Goal: Transaction & Acquisition: Purchase product/service

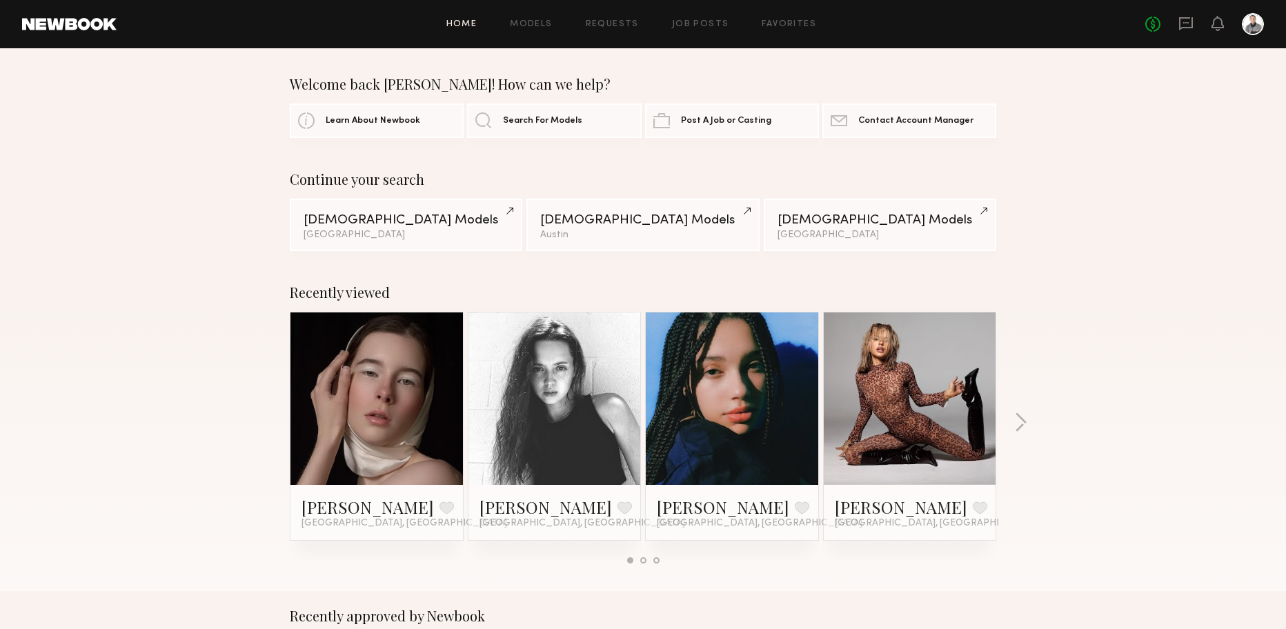
click at [359, 417] on link at bounding box center [377, 398] width 84 height 172
click at [587, 222] on div "Female Models" at bounding box center [642, 219] width 205 height 13
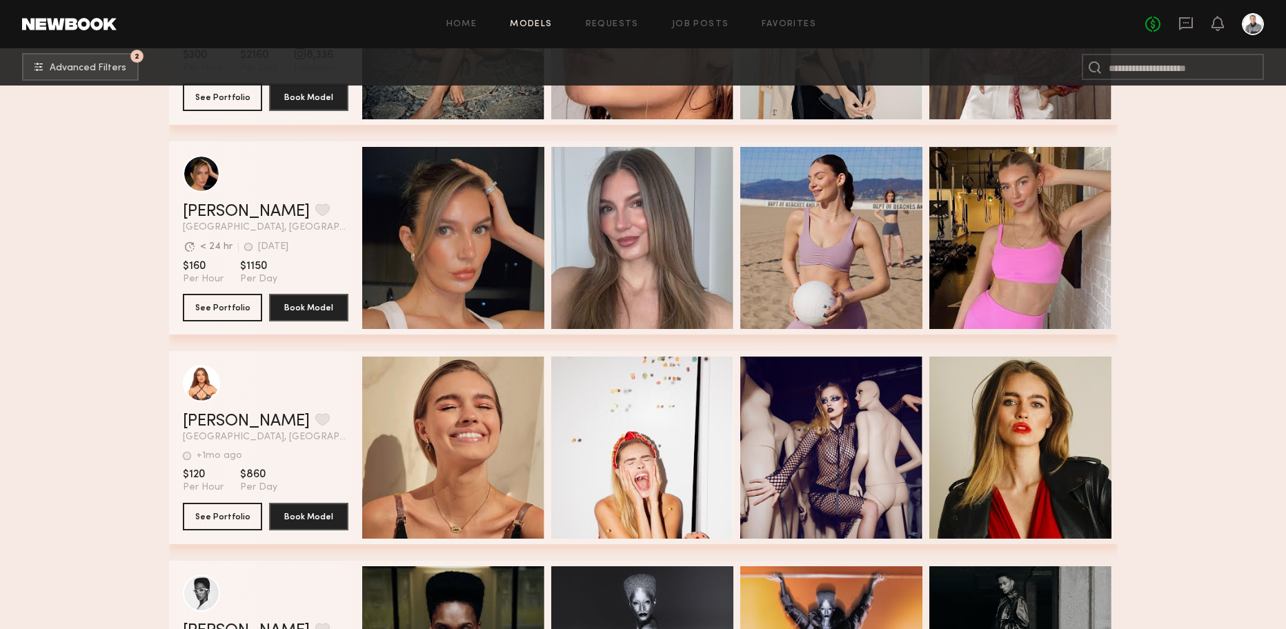
scroll to position [792, 0]
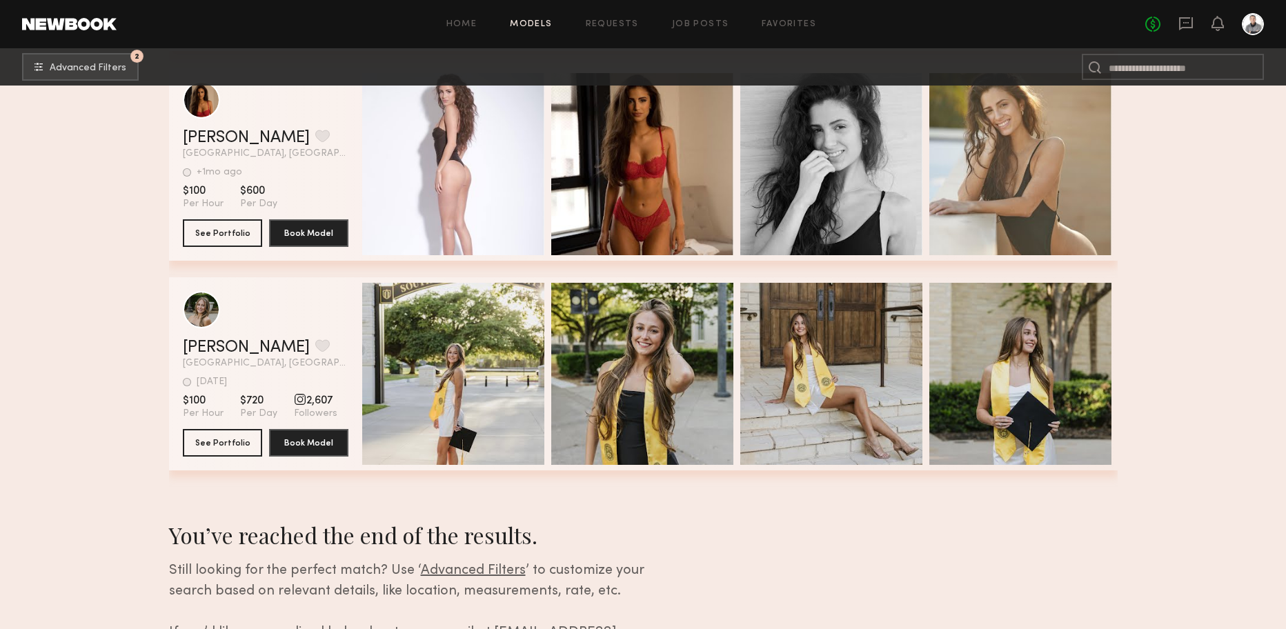
scroll to position [7460, 0]
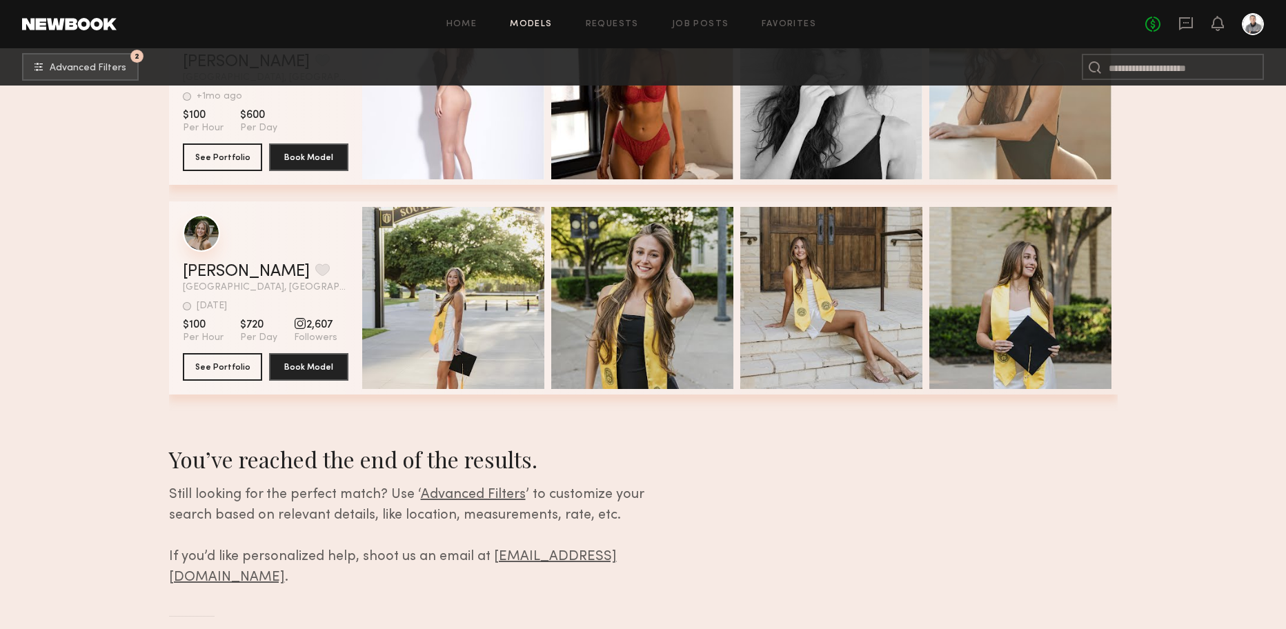
click at [203, 233] on div "grid" at bounding box center [201, 233] width 37 height 37
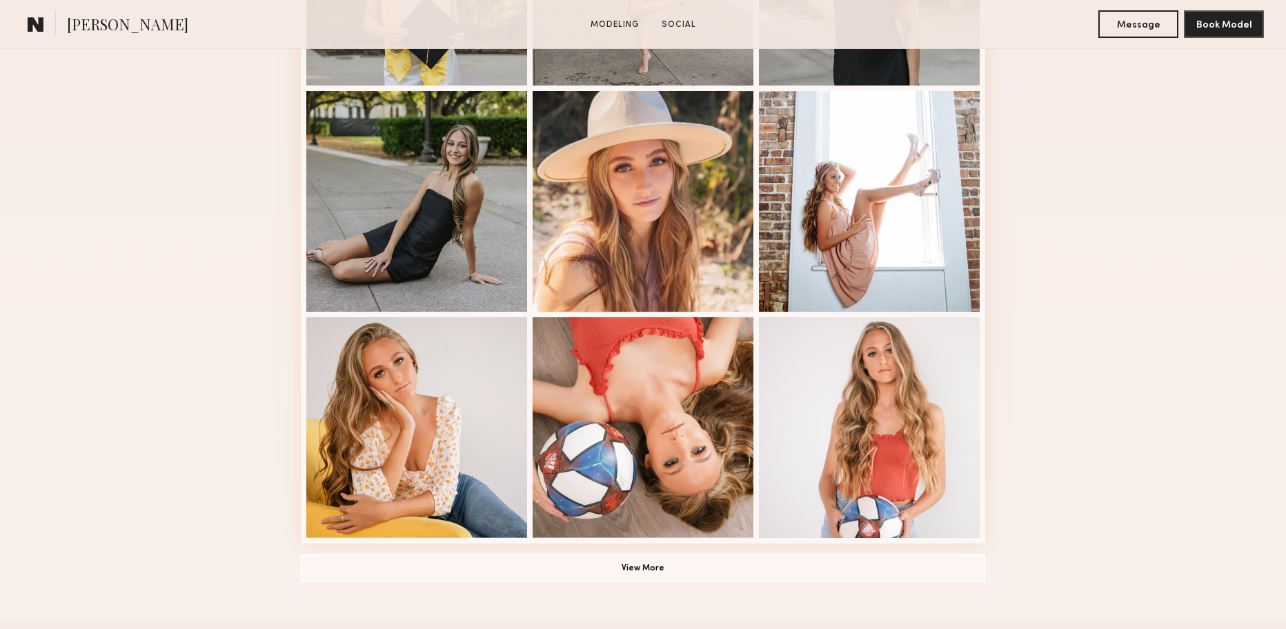
scroll to position [774, 0]
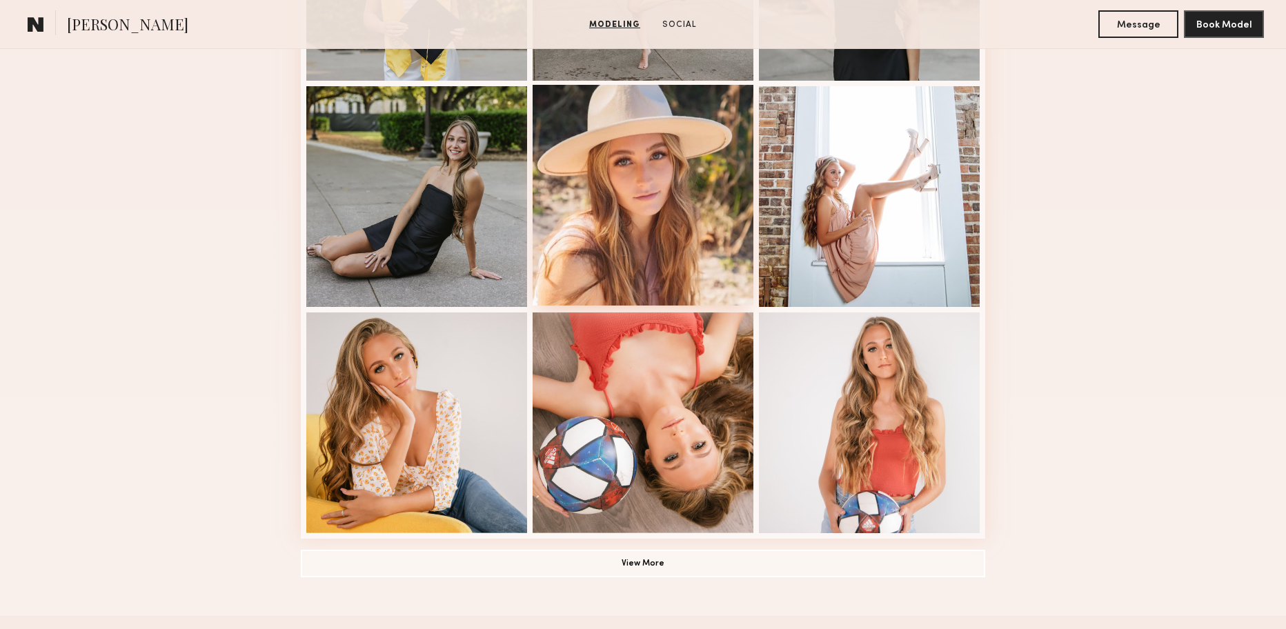
click at [592, 161] on div at bounding box center [643, 195] width 221 height 221
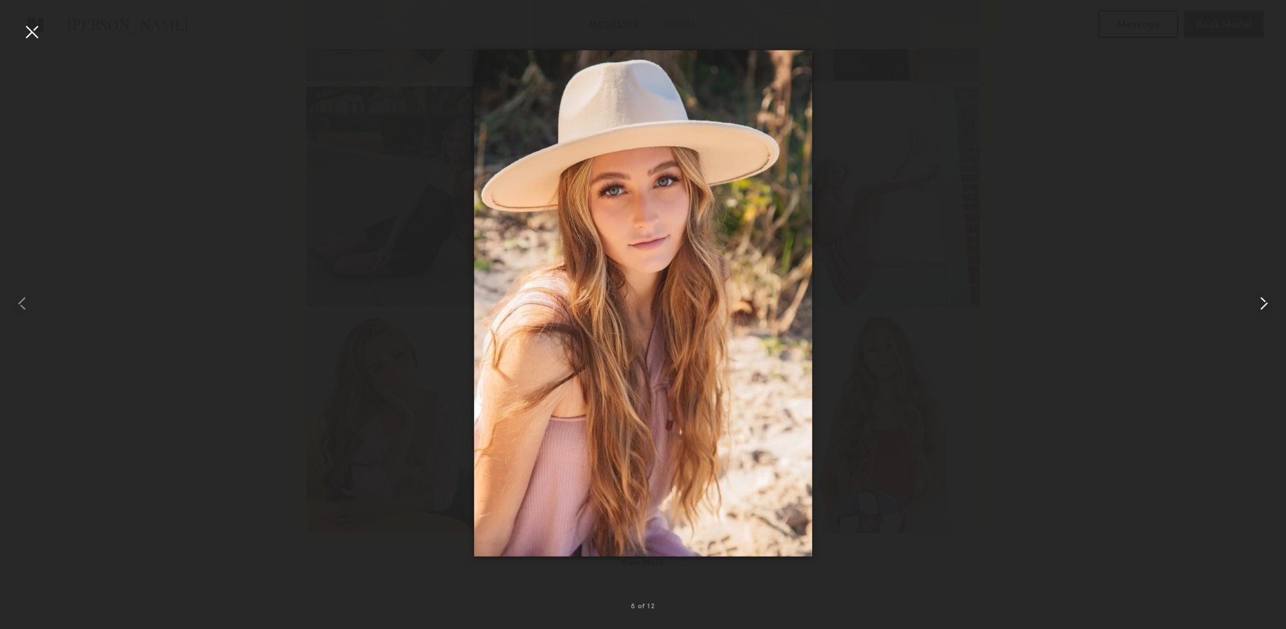
click at [1267, 300] on common-icon at bounding box center [1264, 303] width 22 height 22
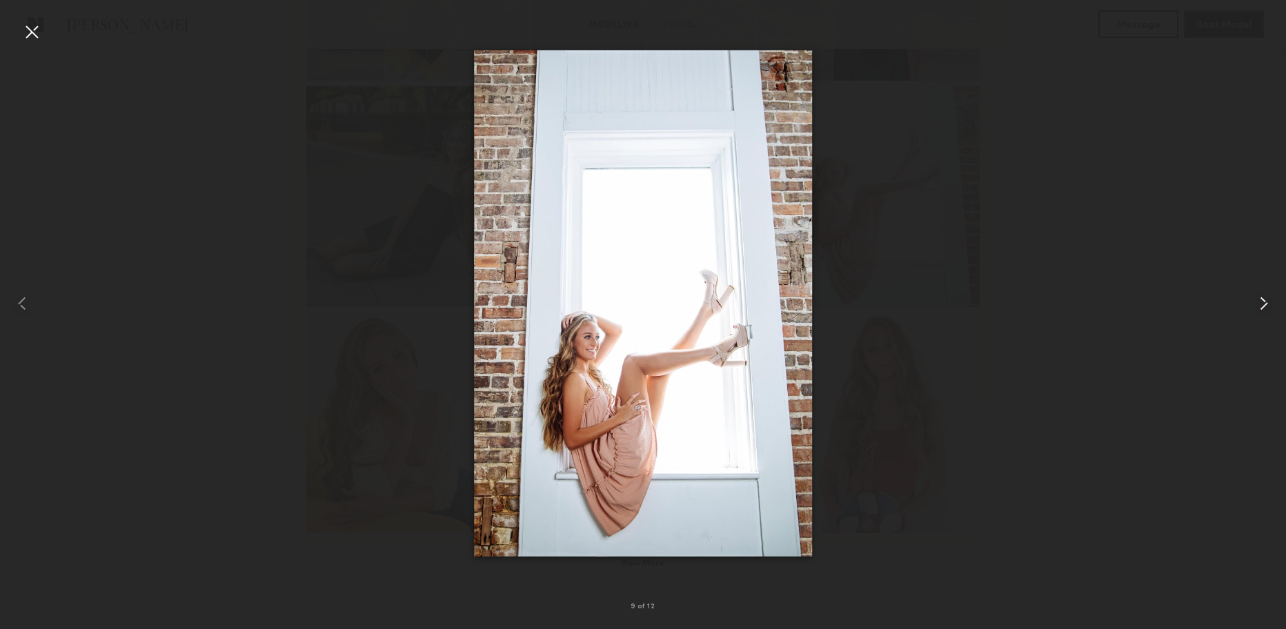
click at [1267, 300] on common-icon at bounding box center [1264, 303] width 22 height 22
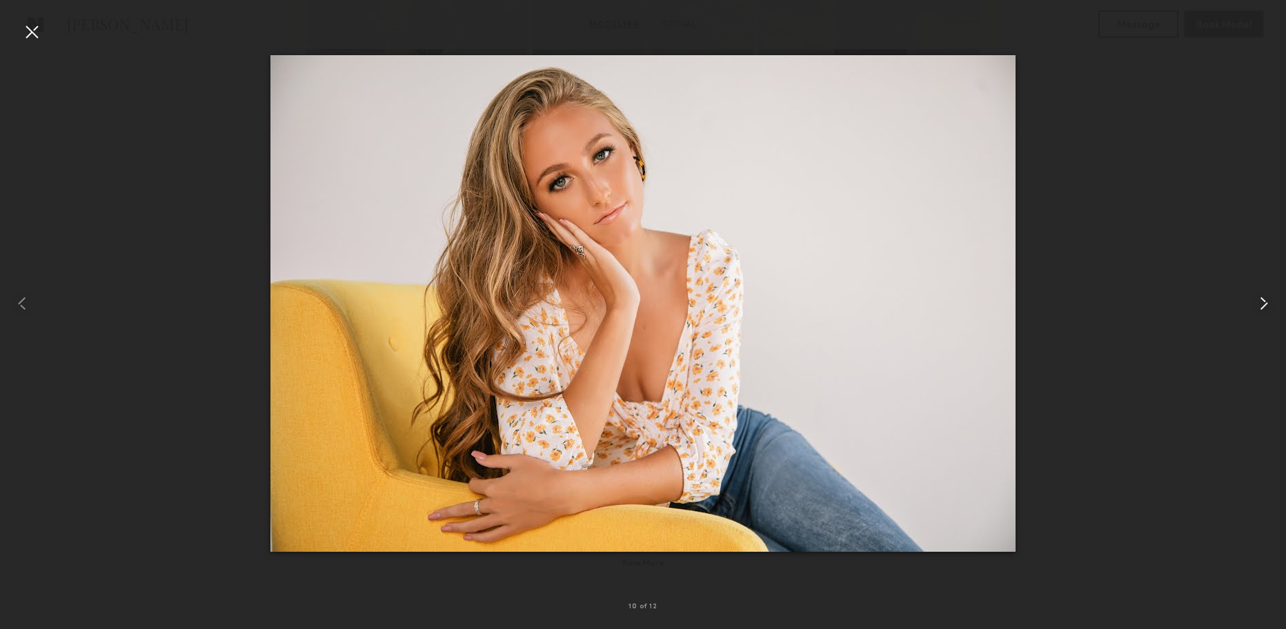
click at [1267, 300] on common-icon at bounding box center [1264, 303] width 22 height 22
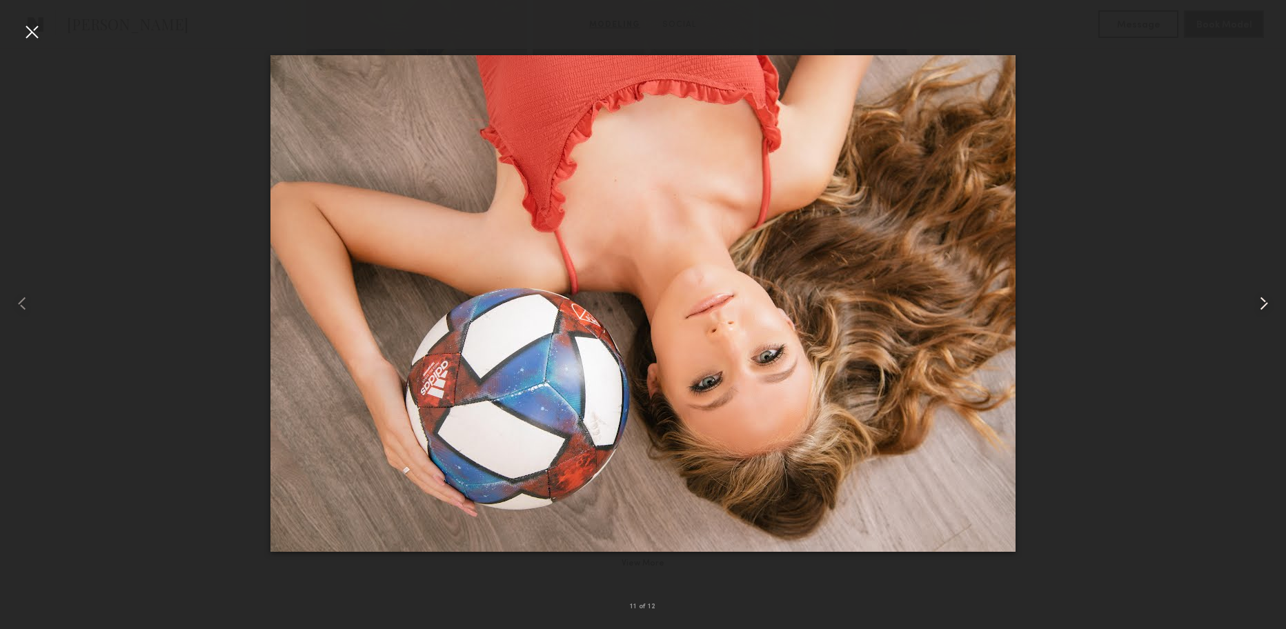
click at [1267, 300] on common-icon at bounding box center [1264, 303] width 22 height 22
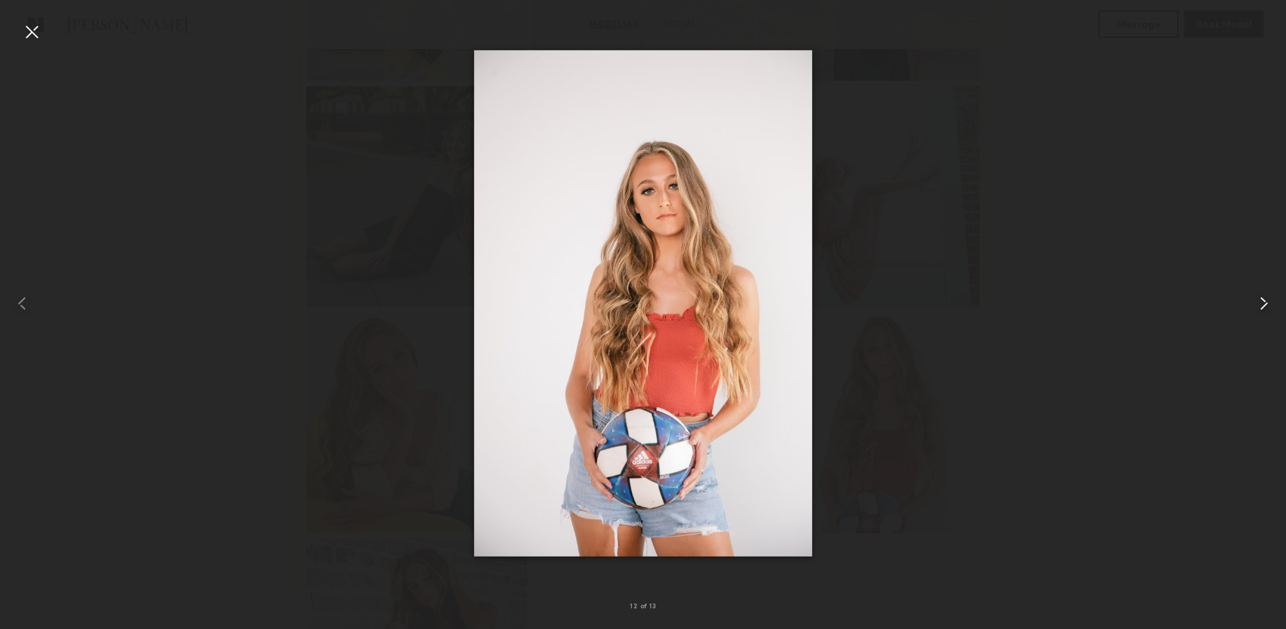
click at [1267, 300] on common-icon at bounding box center [1264, 303] width 22 height 22
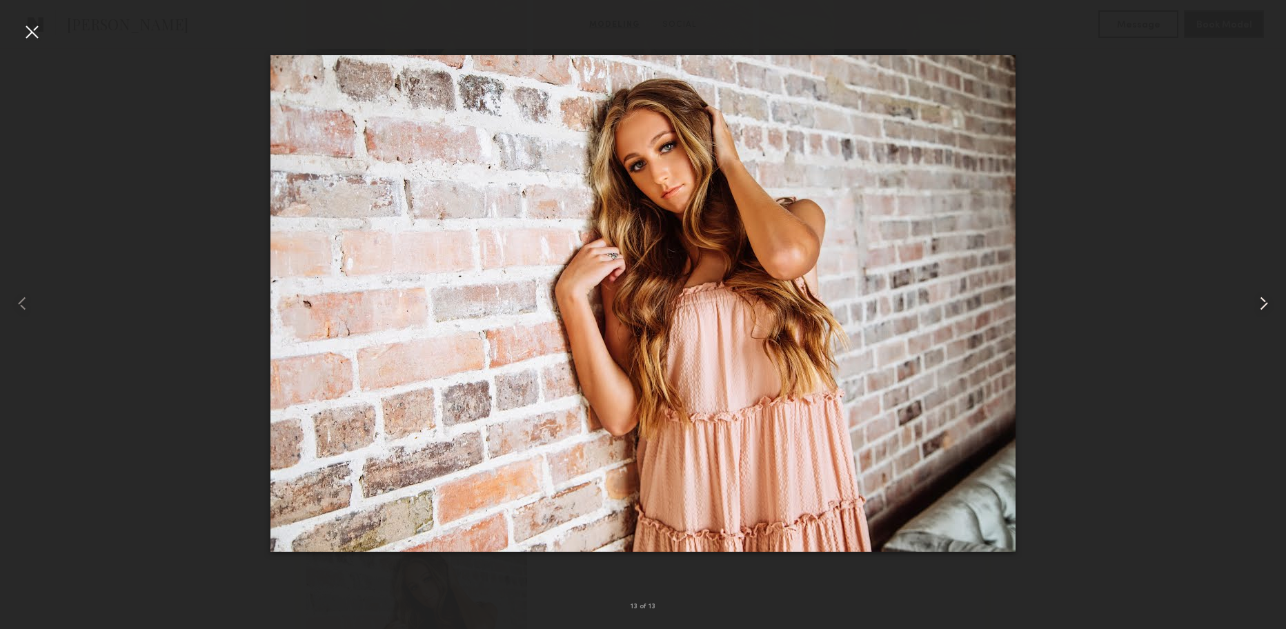
click at [1267, 300] on common-icon at bounding box center [1264, 303] width 22 height 22
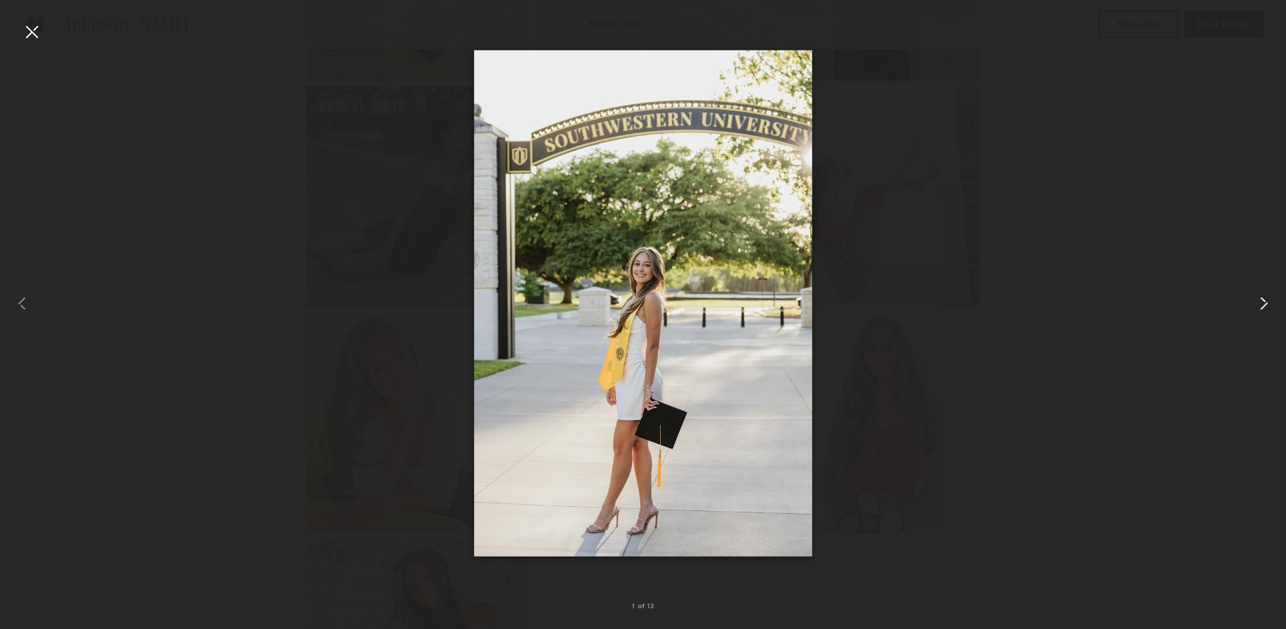
click at [1267, 300] on common-icon at bounding box center [1264, 303] width 22 height 22
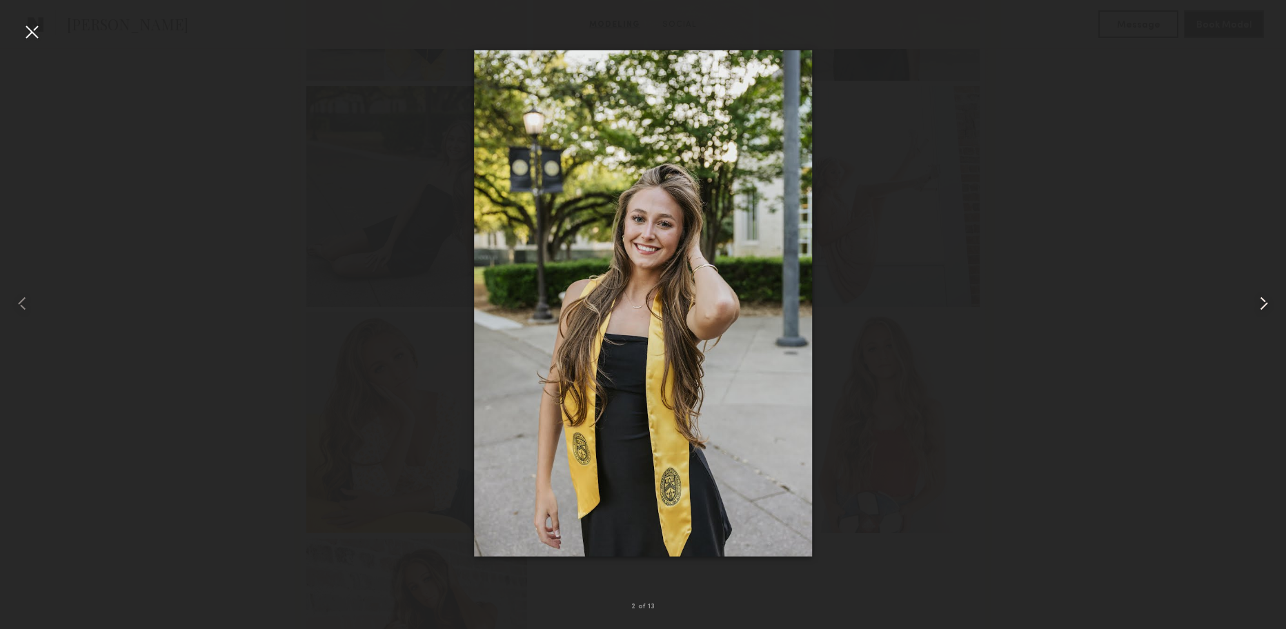
click at [1267, 300] on common-icon at bounding box center [1264, 303] width 22 height 22
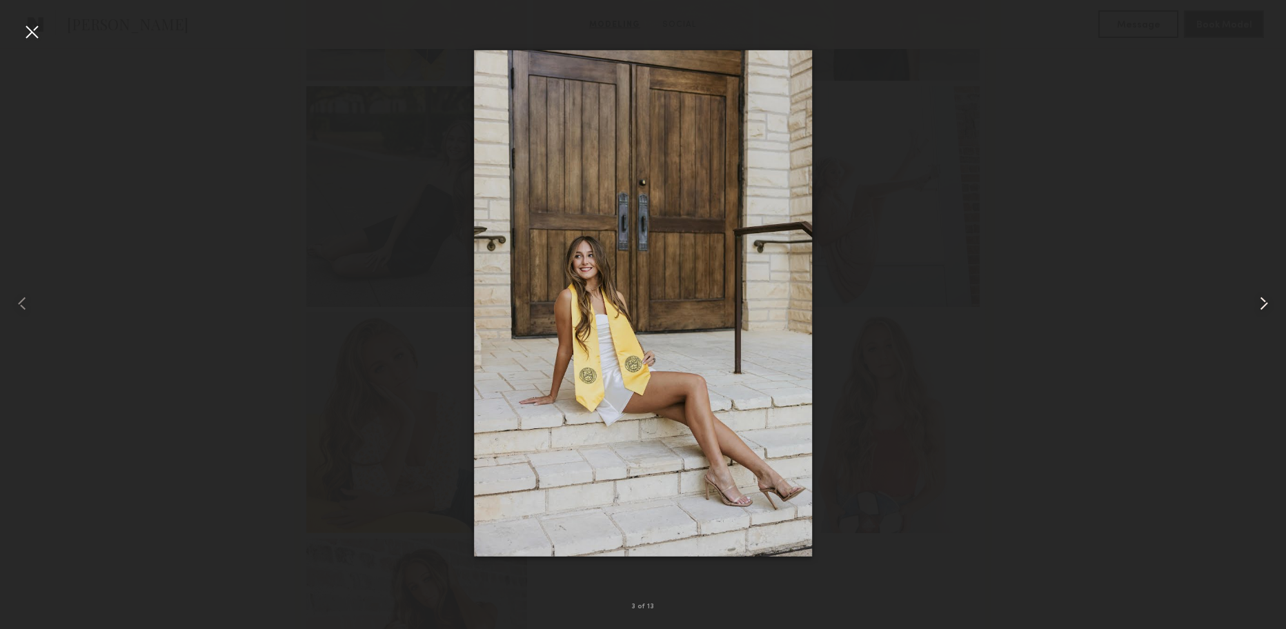
click at [1267, 300] on common-icon at bounding box center [1264, 303] width 22 height 22
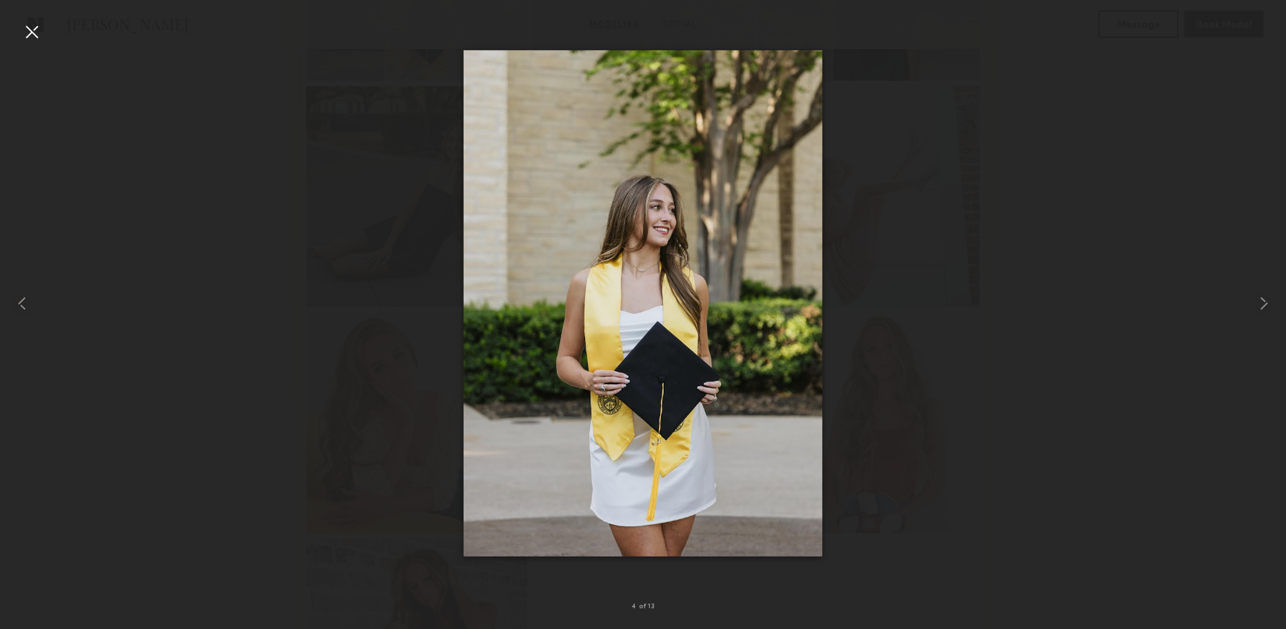
click at [28, 39] on div at bounding box center [32, 32] width 22 height 22
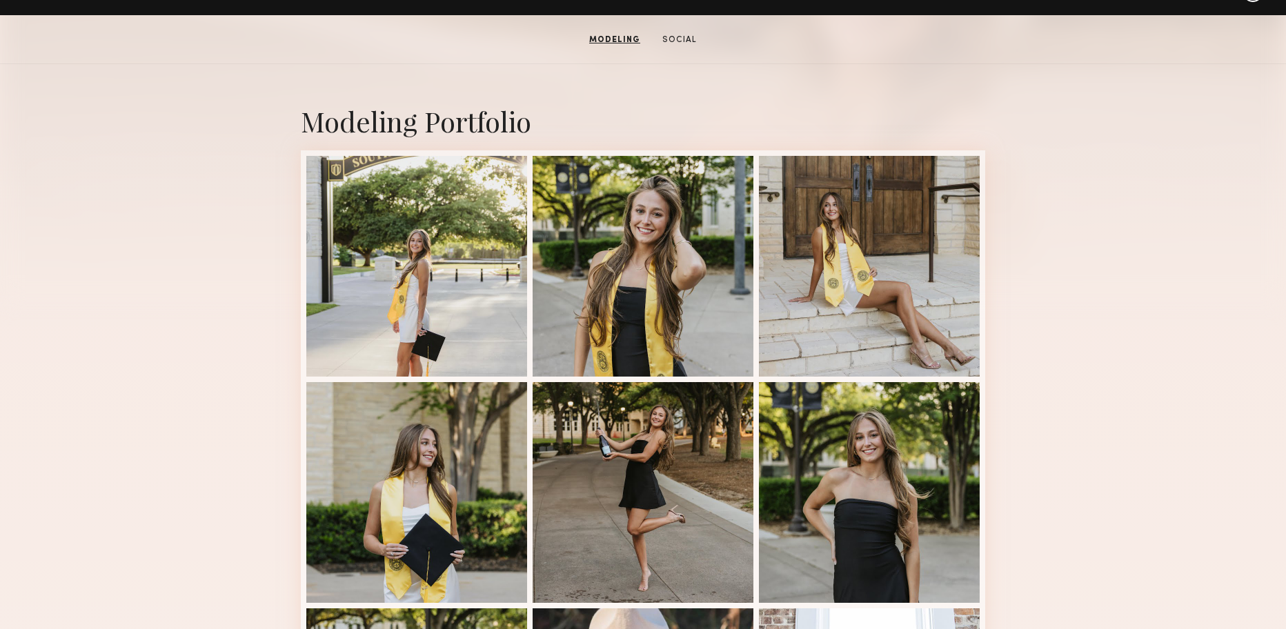
scroll to position [246, 0]
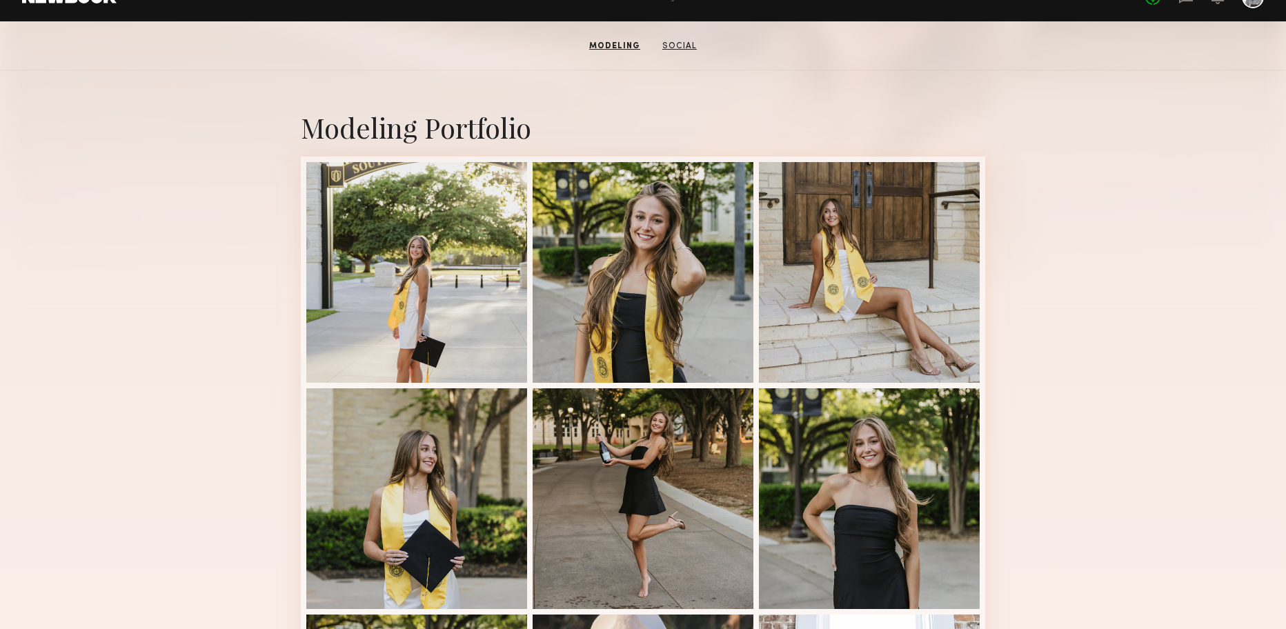
click at [674, 46] on link "Social" at bounding box center [680, 46] width 46 height 12
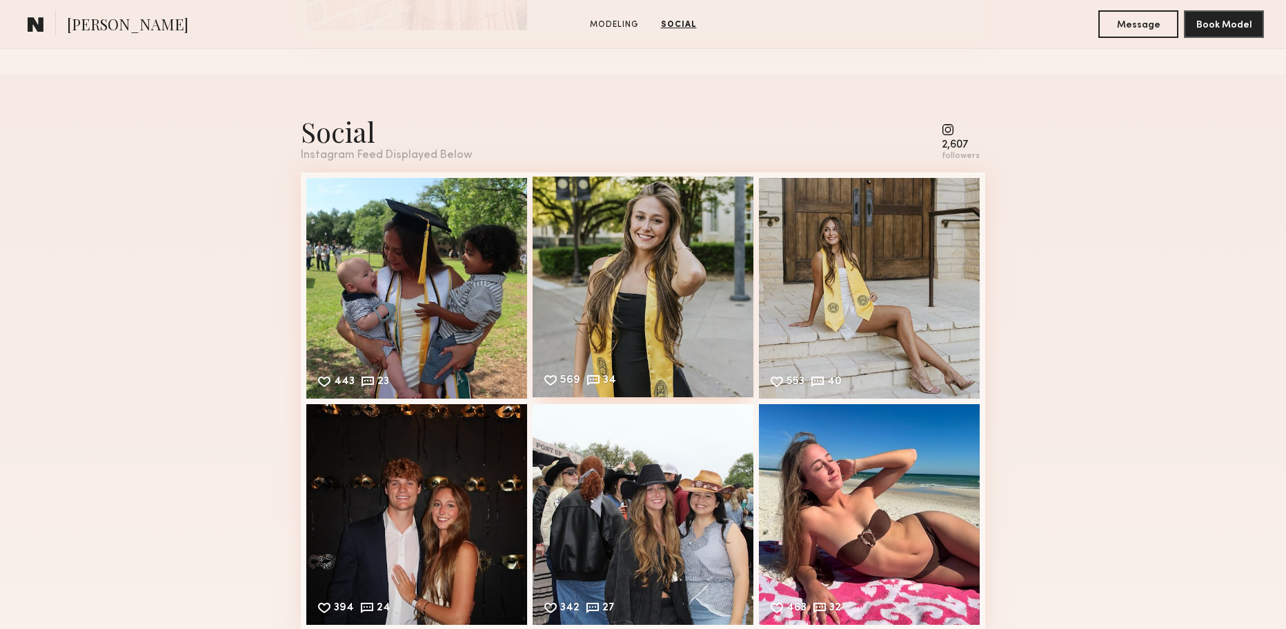
scroll to position [1506, 0]
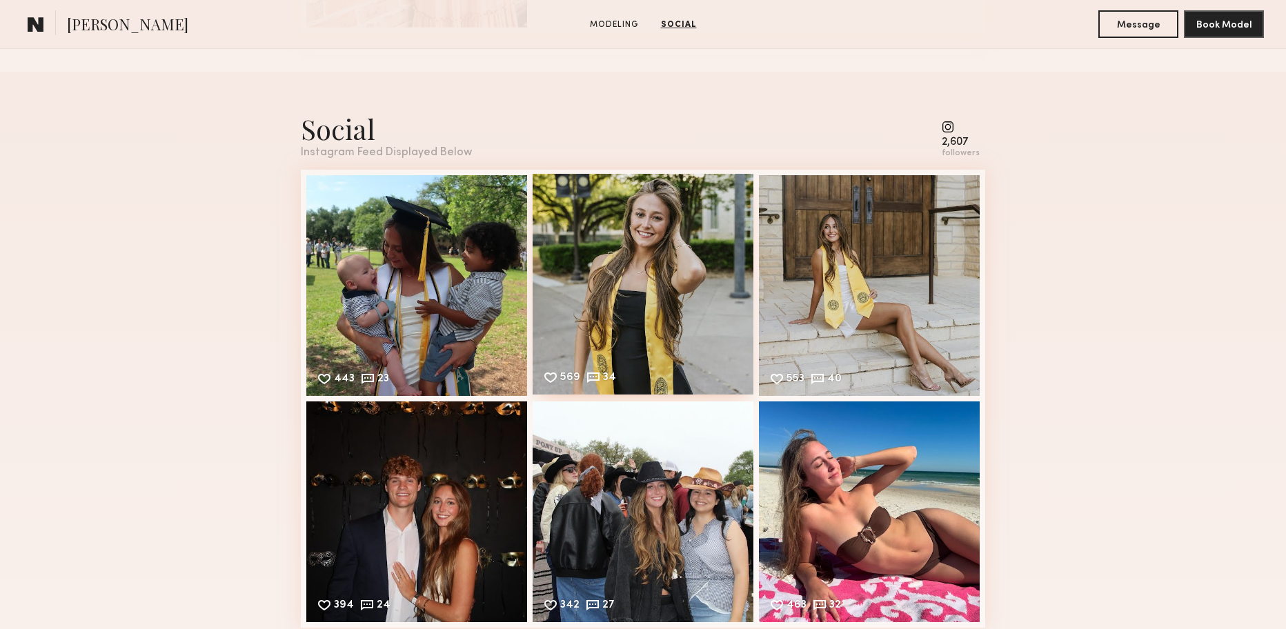
click at [636, 237] on div "569 34 Likes & comments displayed to show model’s engagement" at bounding box center [643, 284] width 221 height 221
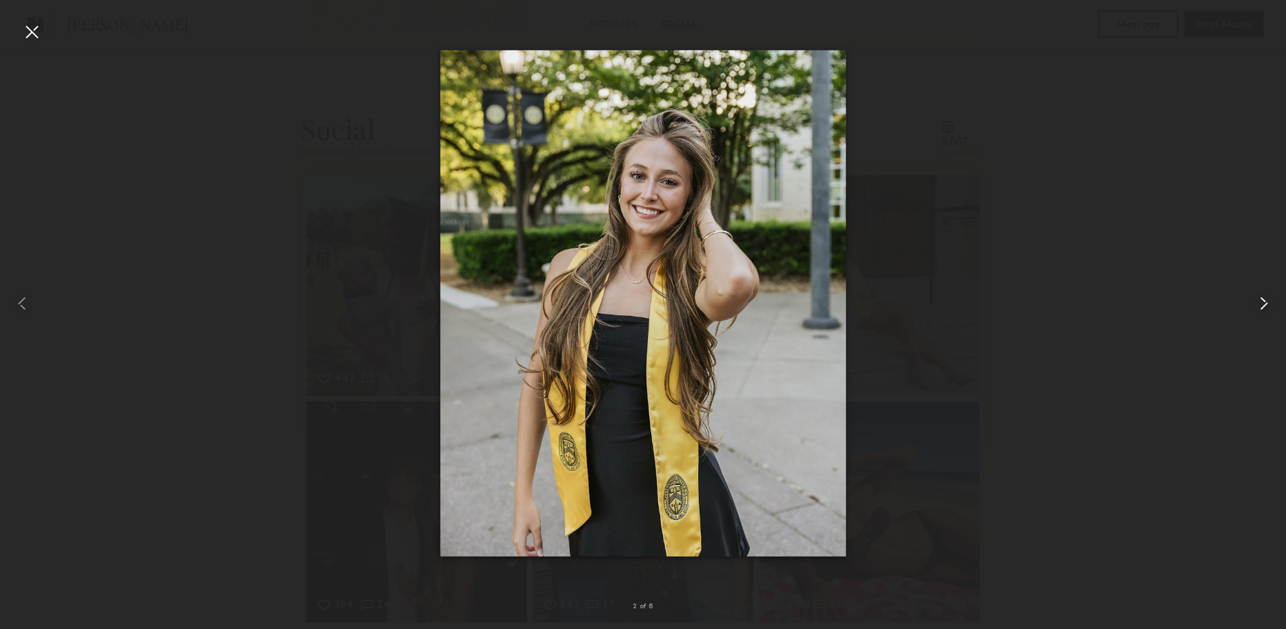
click at [1273, 302] on common-icon at bounding box center [1264, 303] width 22 height 22
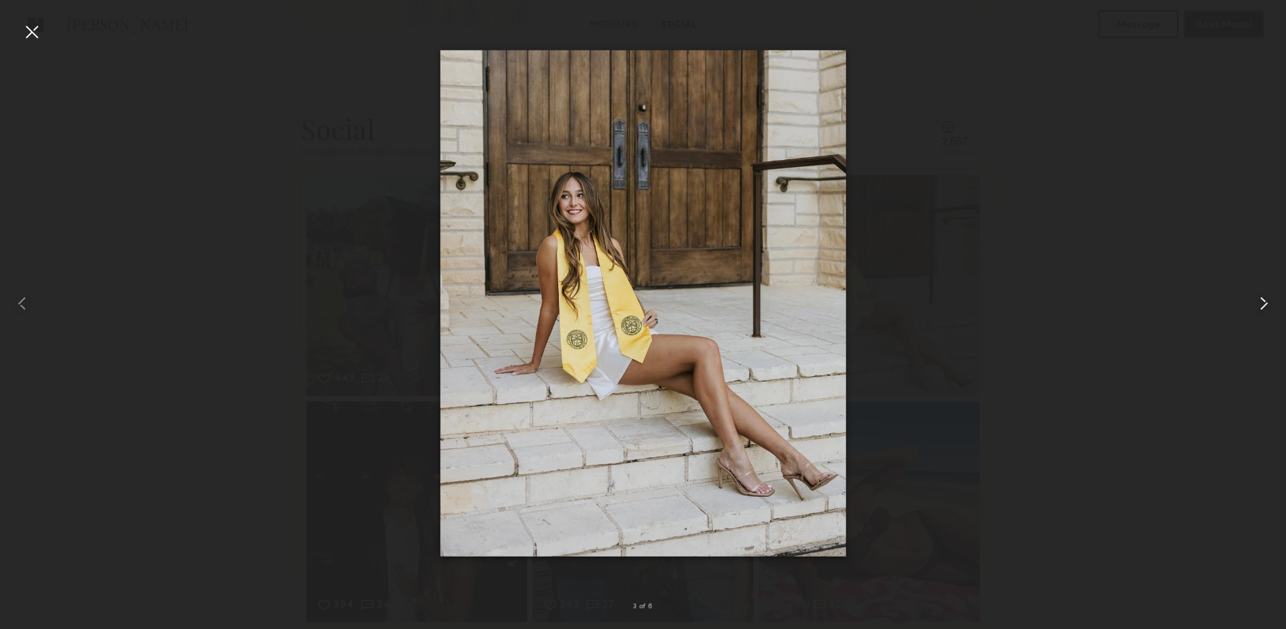
click at [1273, 302] on common-icon at bounding box center [1264, 303] width 22 height 22
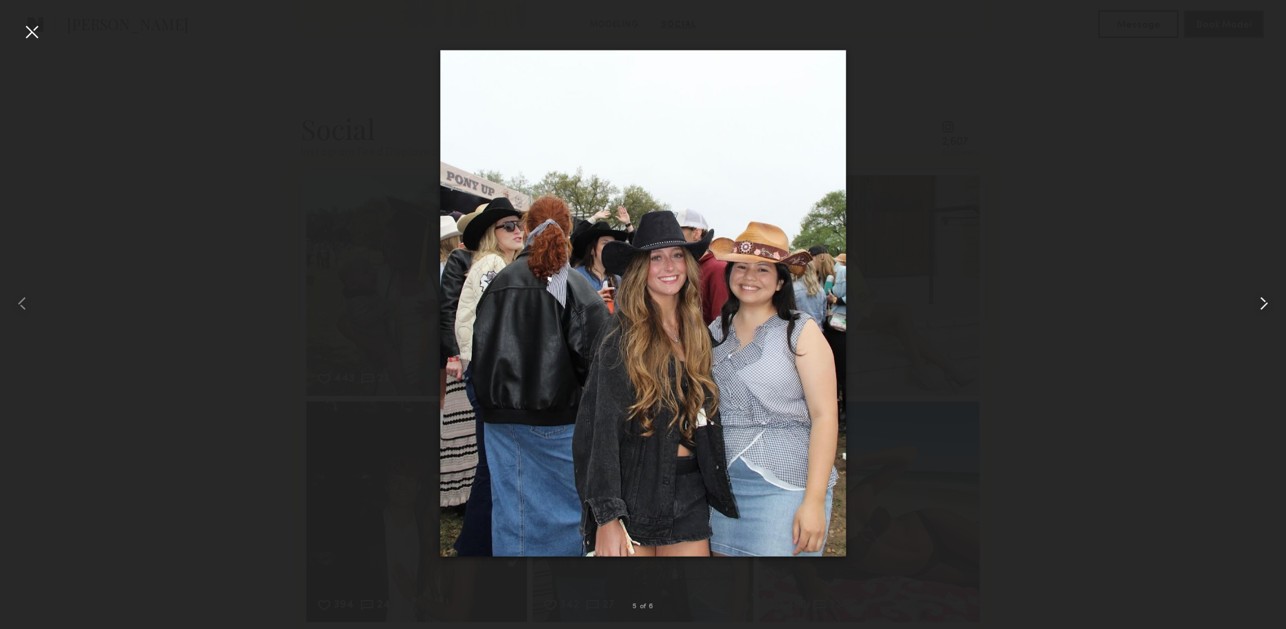
click at [1273, 302] on common-icon at bounding box center [1264, 303] width 22 height 22
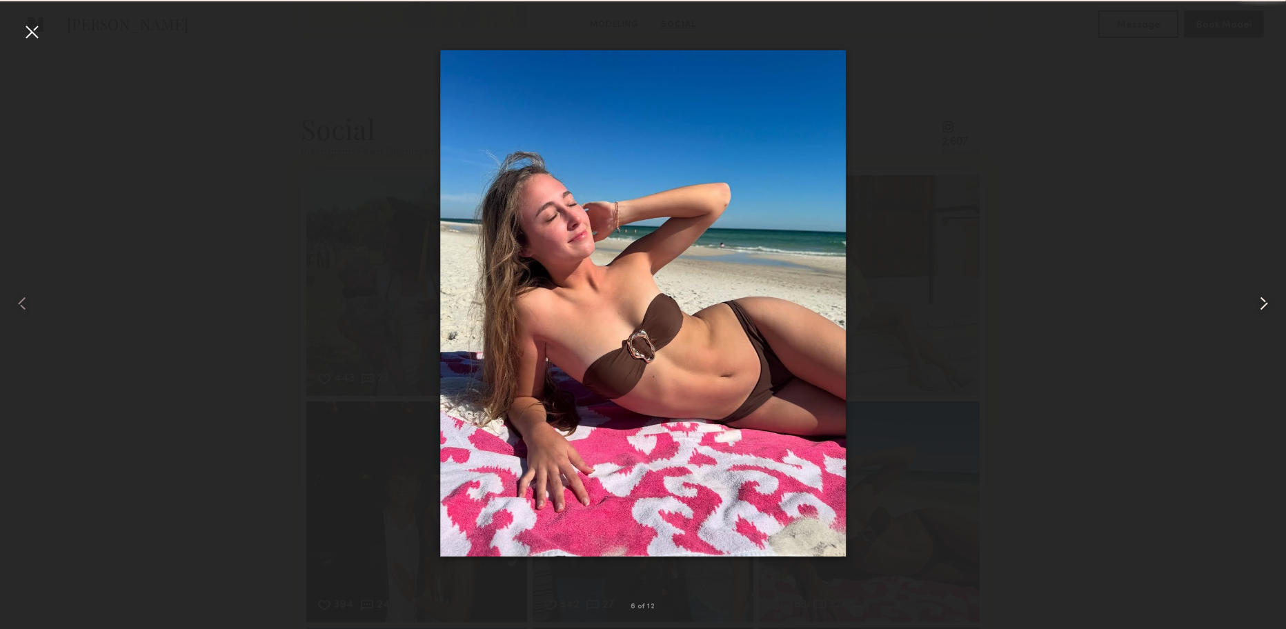
click at [1273, 302] on common-icon at bounding box center [1264, 303] width 22 height 22
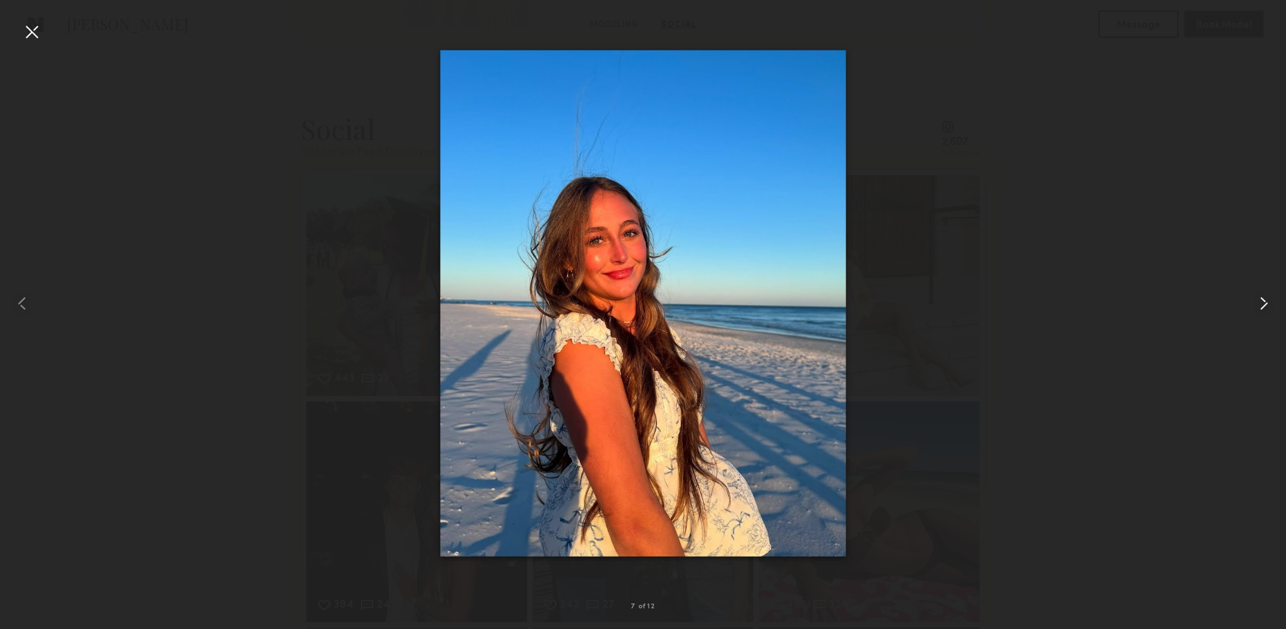
click at [1273, 302] on common-icon at bounding box center [1264, 303] width 22 height 22
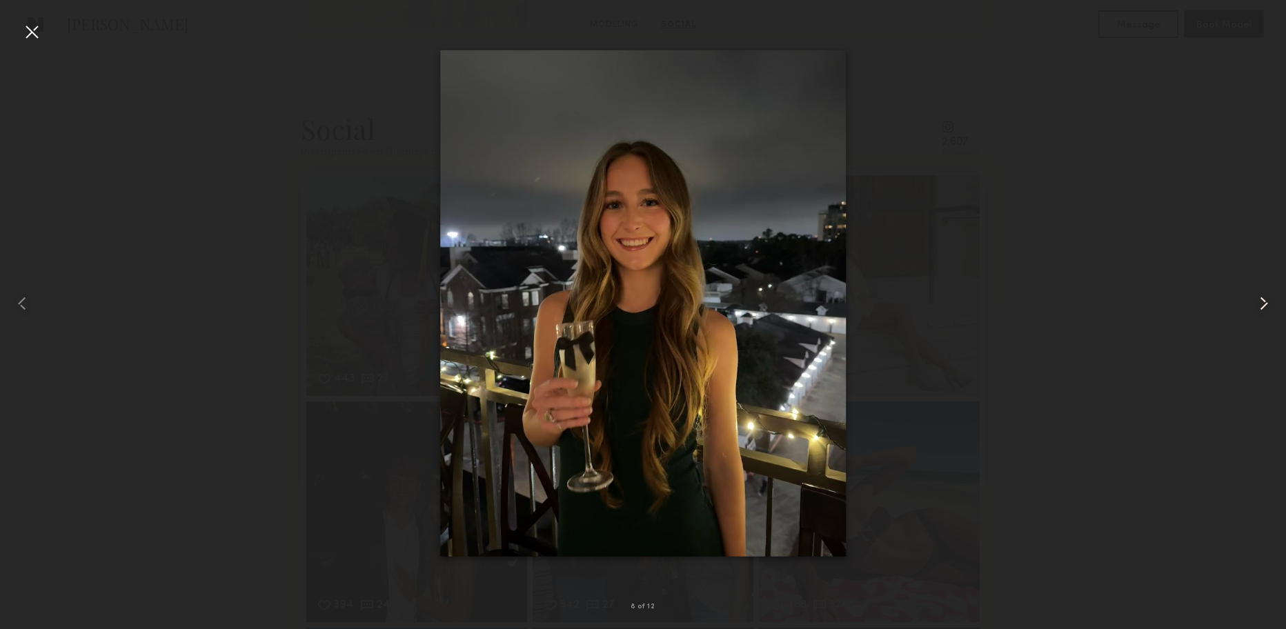
click at [1273, 302] on common-icon at bounding box center [1264, 303] width 22 height 22
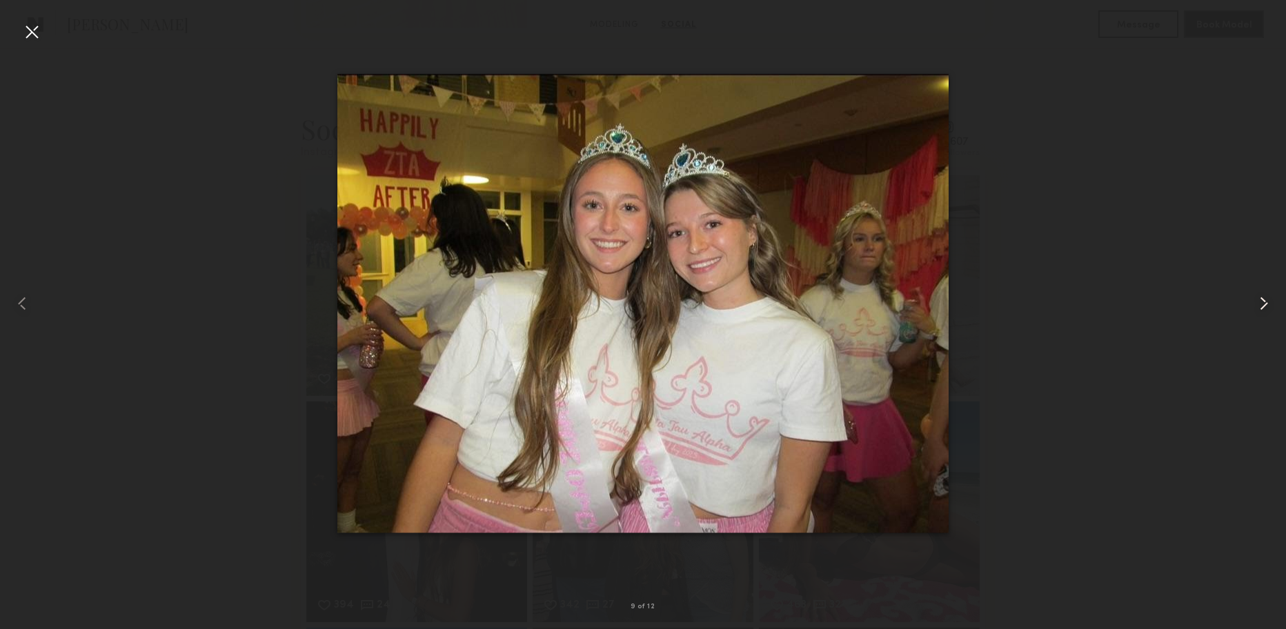
click at [1273, 302] on common-icon at bounding box center [1264, 303] width 22 height 22
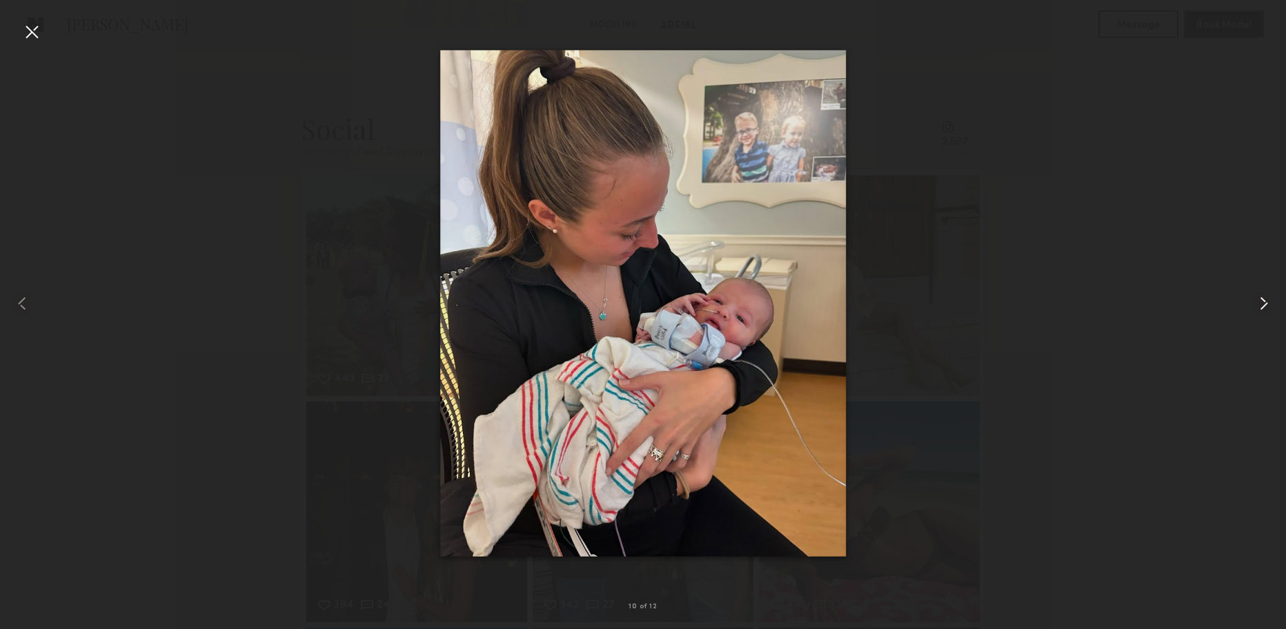
click at [1273, 302] on common-icon at bounding box center [1264, 303] width 22 height 22
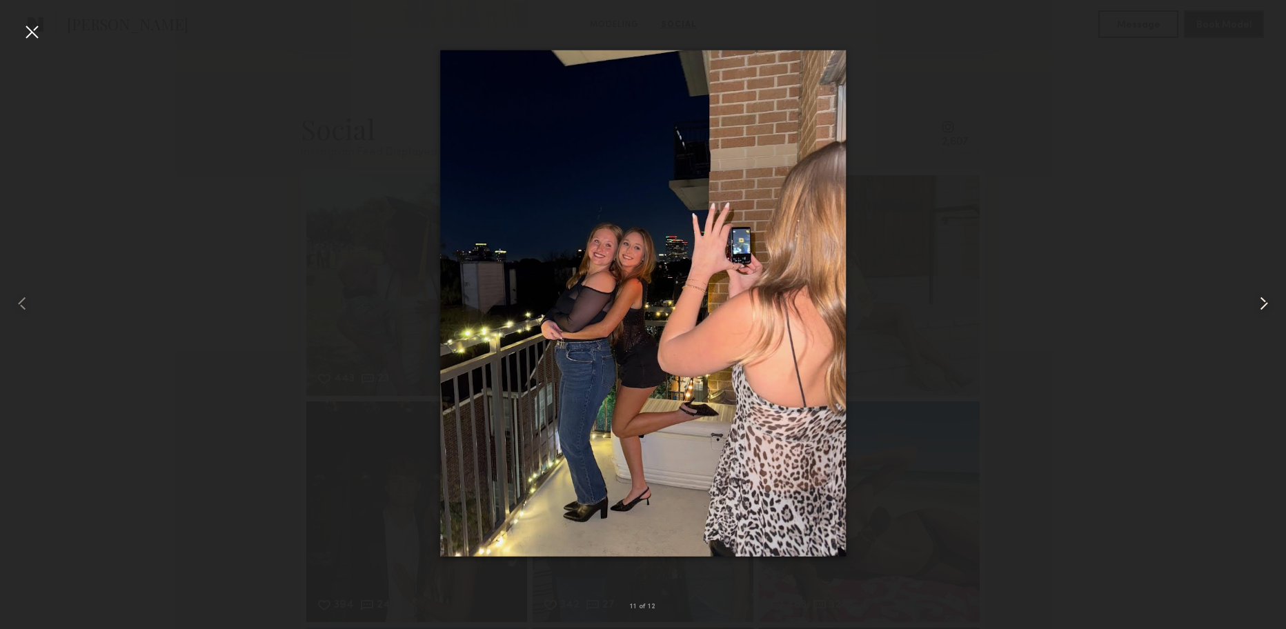
click at [1273, 302] on common-icon at bounding box center [1264, 303] width 22 height 22
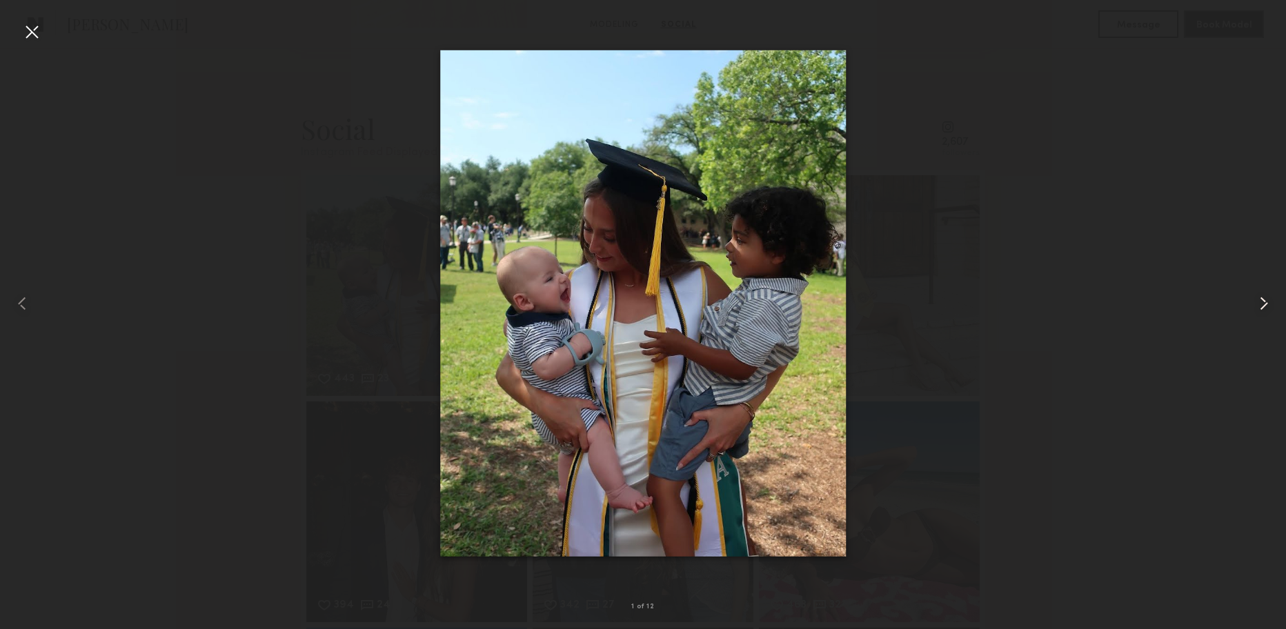
click at [1273, 302] on common-icon at bounding box center [1264, 303] width 22 height 22
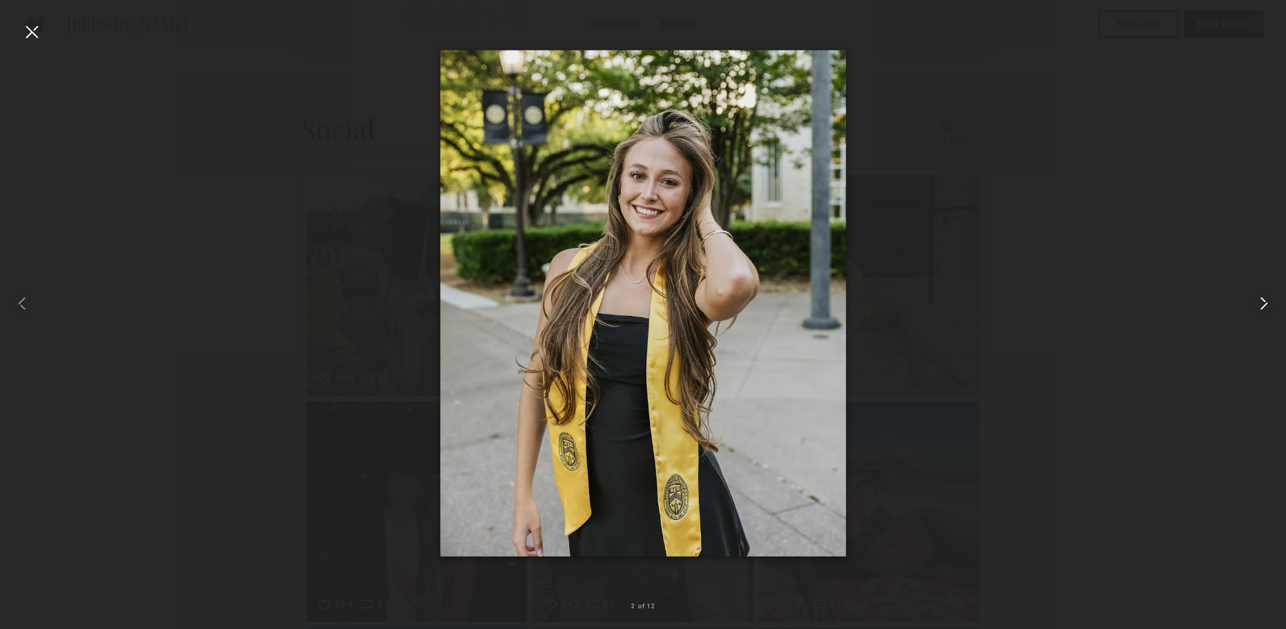
click at [1273, 302] on common-icon at bounding box center [1264, 303] width 22 height 22
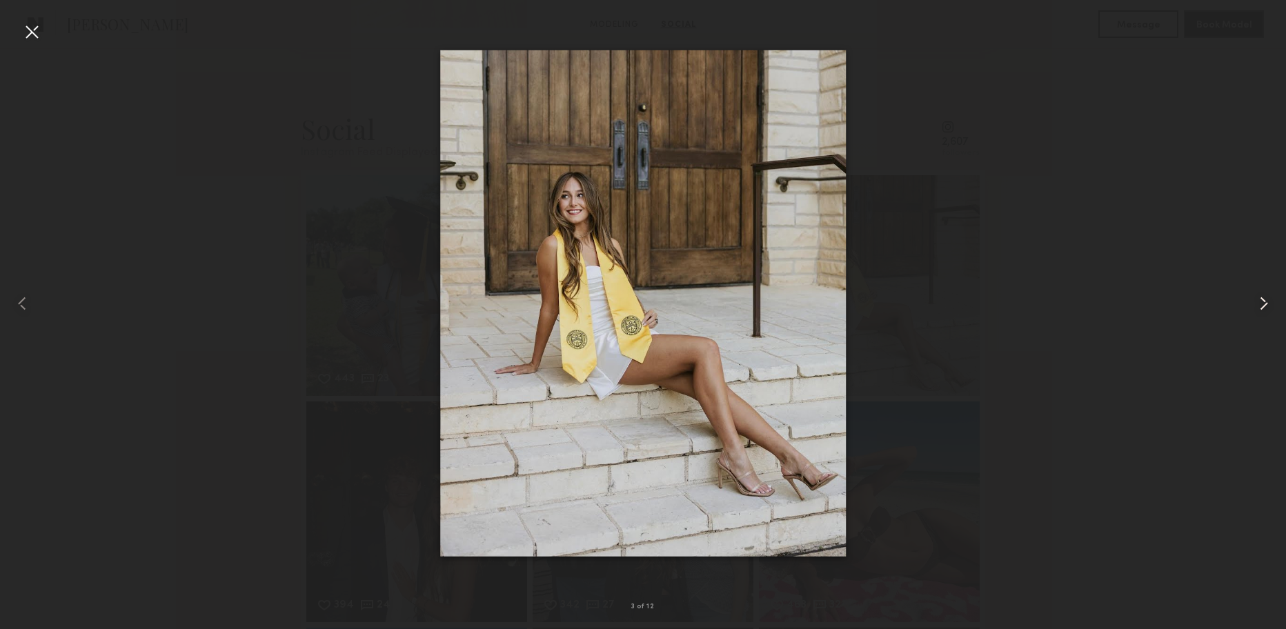
click at [1273, 302] on common-icon at bounding box center [1264, 303] width 22 height 22
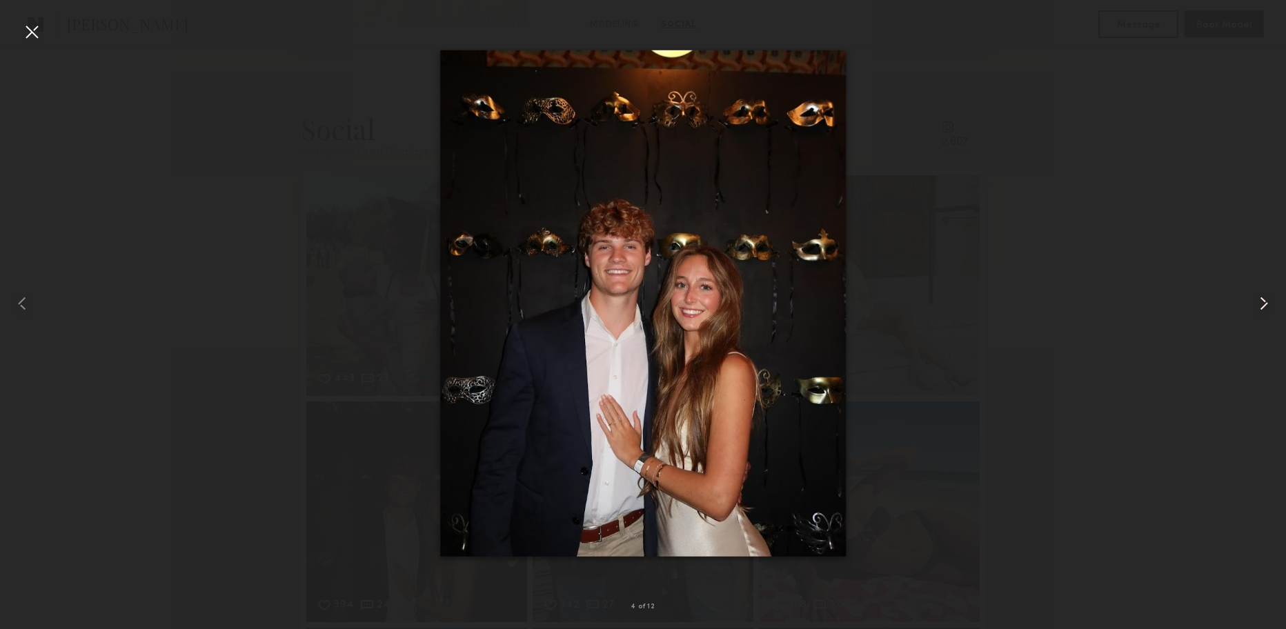
click at [1273, 302] on common-icon at bounding box center [1264, 303] width 22 height 22
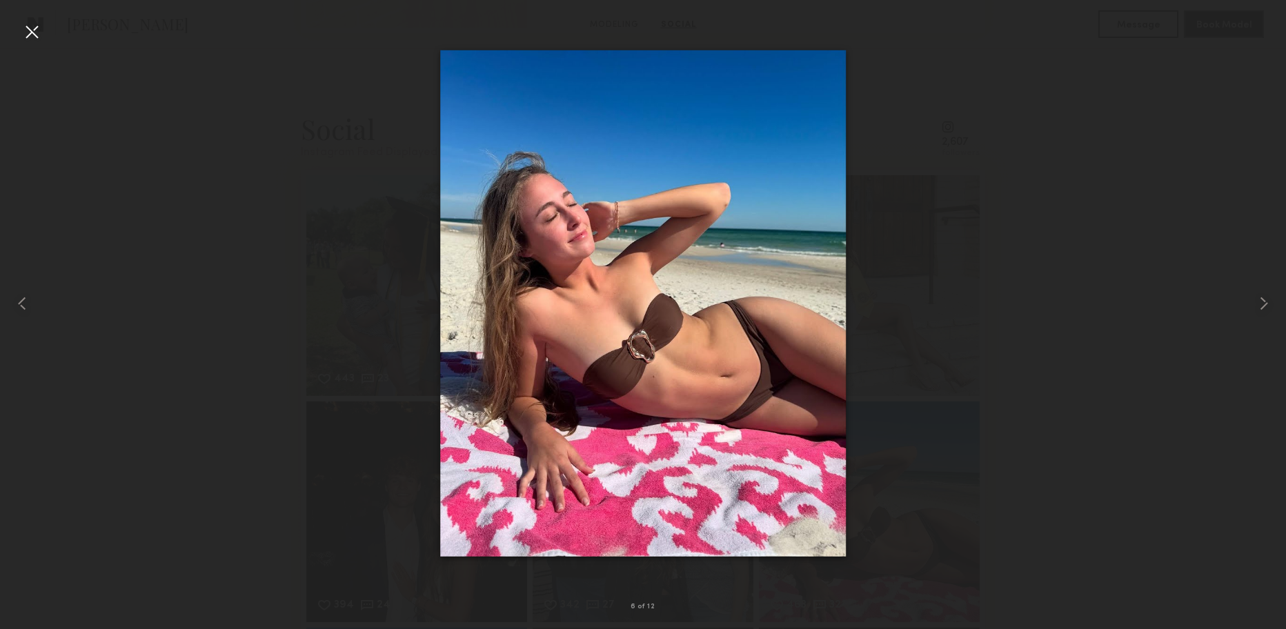
click at [35, 32] on div at bounding box center [32, 32] width 22 height 22
